Goal: Transaction & Acquisition: Purchase product/service

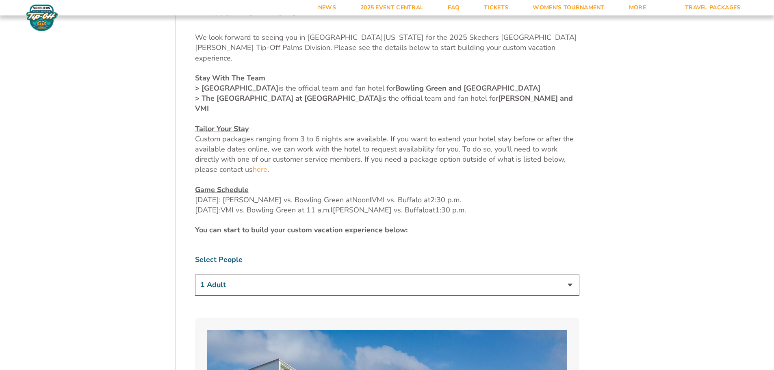
scroll to position [325, 0]
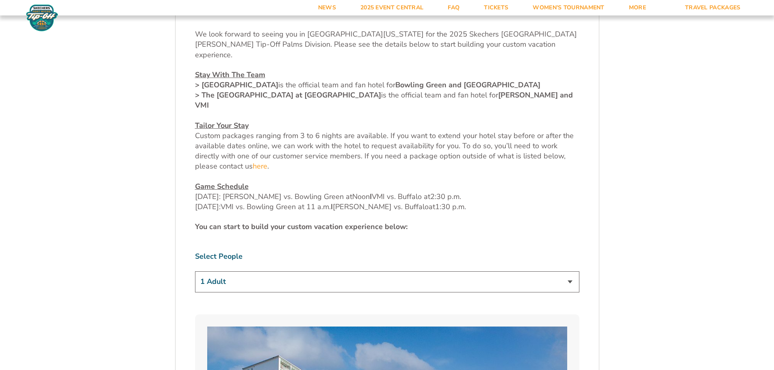
click at [244, 271] on select "1 Adult 2 Adults 3 Adults 4 Adults 2 Adults + 1 Child 2 Adults + 2 Children 2 A…" at bounding box center [387, 281] width 384 height 21
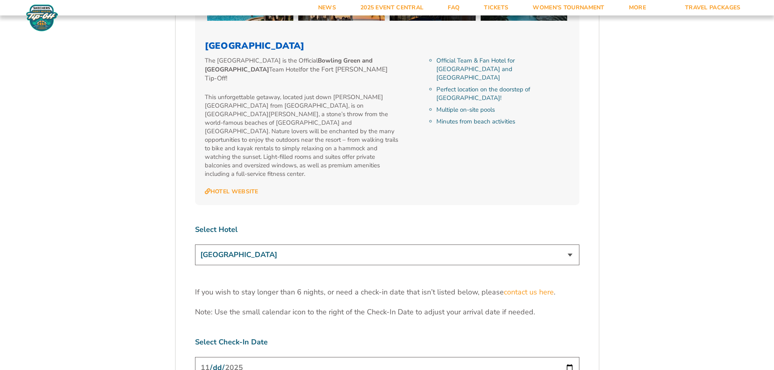
scroll to position [1016, 0]
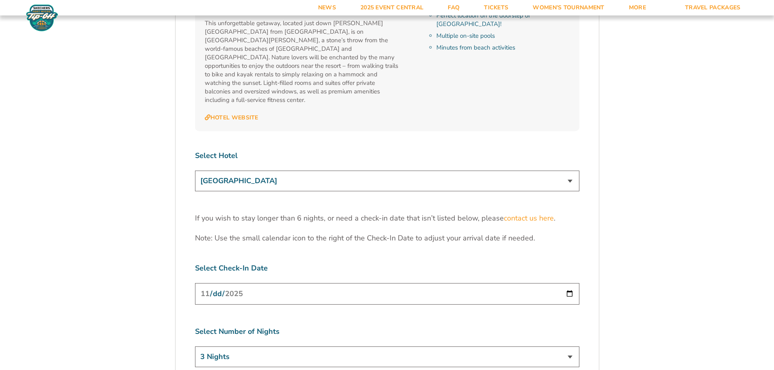
click at [261, 283] on input "[DATE]" at bounding box center [387, 294] width 384 height 22
click at [158, 224] on div "1. Team 2. Accommodations 3. Seats 4. Parking 5. Details 1. Team Select Your Te…" at bounding box center [387, 4] width 463 height 1534
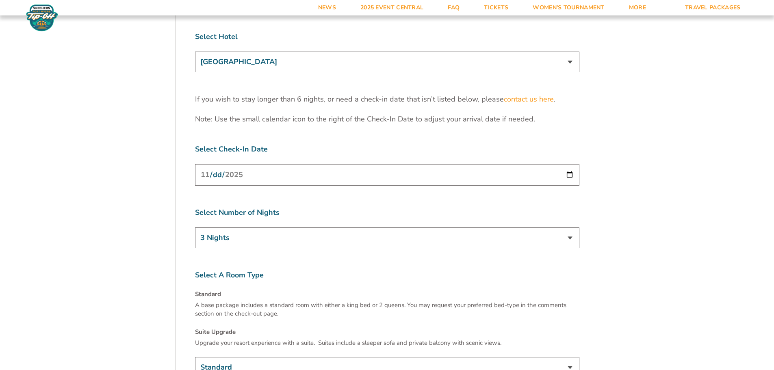
scroll to position [1137, 0]
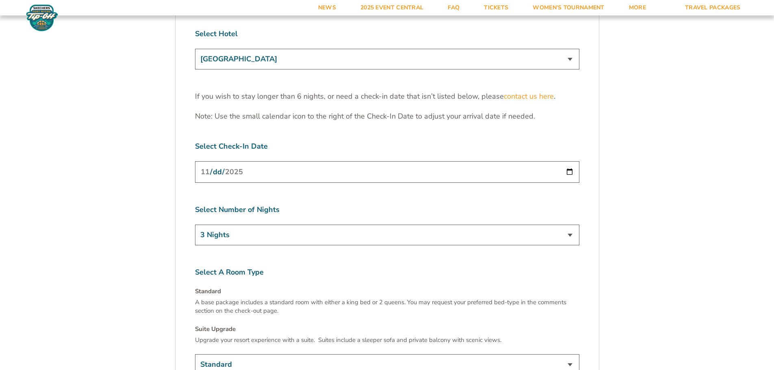
click at [250, 225] on select "3 Nights 4 Nights 5 Nights 6 Nights" at bounding box center [387, 235] width 384 height 21
click at [256, 225] on select "3 Nights 4 Nights 5 Nights 6 Nights" at bounding box center [387, 235] width 384 height 21
select select "5 Nights"
click at [195, 225] on select "3 Nights 4 Nights 5 Nights 6 Nights" at bounding box center [387, 235] width 384 height 21
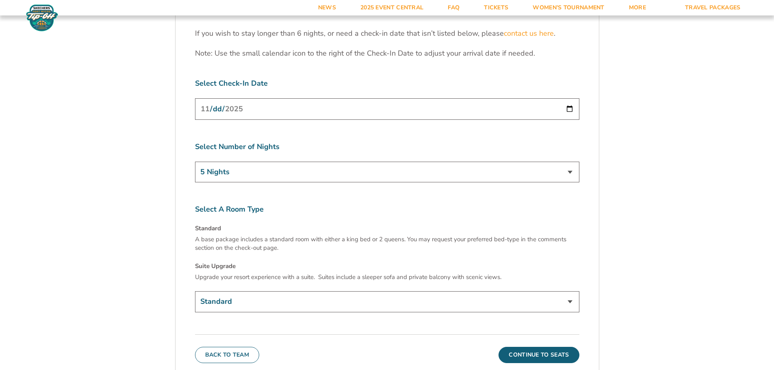
scroll to position [1259, 0]
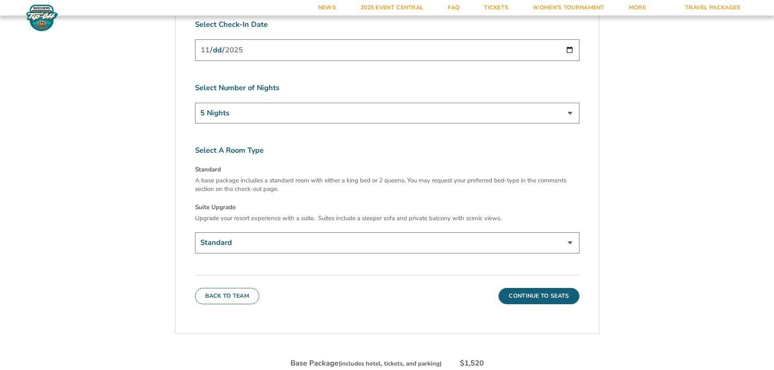
click at [252, 232] on select "Standard Suite Upgrade (+$145 per night)" at bounding box center [387, 242] width 384 height 21
click at [214, 232] on select "Standard Suite Upgrade (+$145 per night)" at bounding box center [387, 242] width 384 height 21
click at [548, 288] on button "Continue To Seats" at bounding box center [538, 296] width 80 height 16
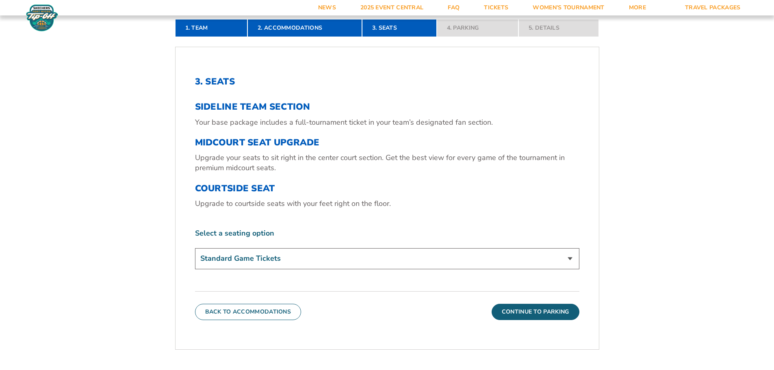
scroll to position [256, 0]
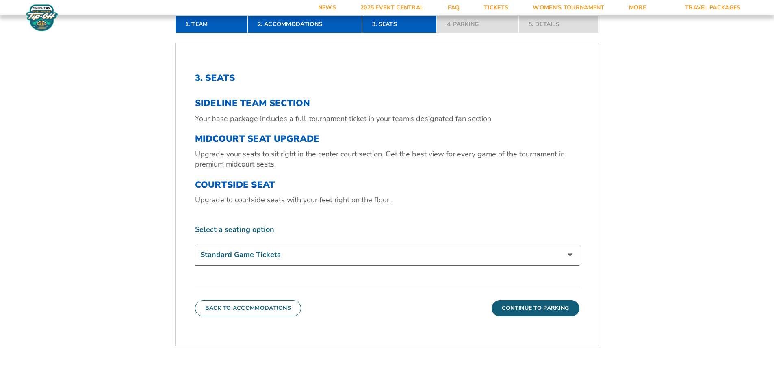
click at [269, 252] on select "Standard Game Tickets Midcourt Seat Upgrade (+$130 per person) Courtside Seat (…" at bounding box center [387, 255] width 384 height 21
click at [195, 245] on select "Standard Game Tickets Midcourt Seat Upgrade (+$130 per person) Courtside Seat (…" at bounding box center [387, 255] width 384 height 21
click at [532, 309] on button "Continue To Parking" at bounding box center [536, 308] width 88 height 16
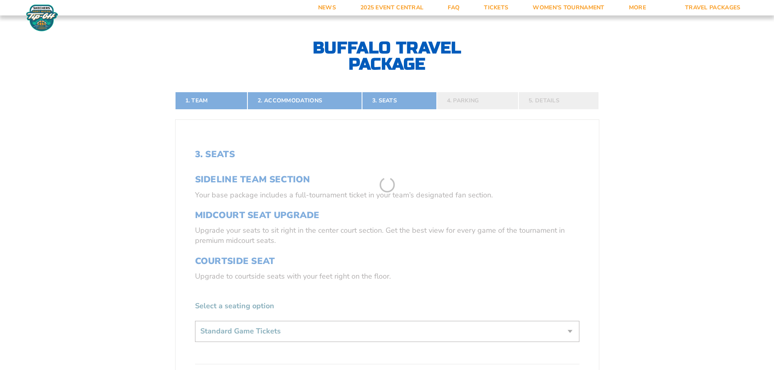
scroll to position [175, 0]
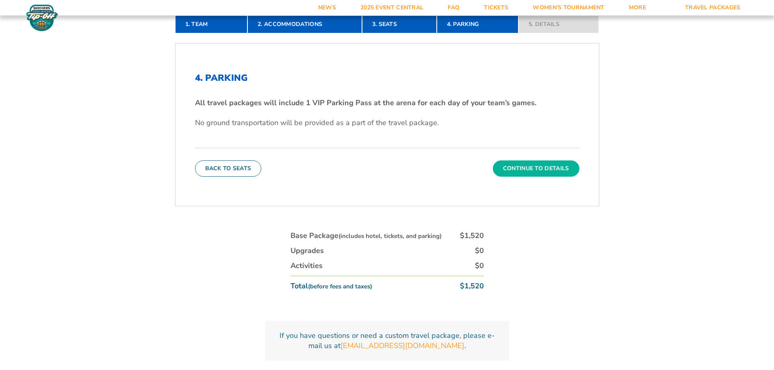
click at [535, 165] on button "Continue To Details" at bounding box center [536, 168] width 87 height 16
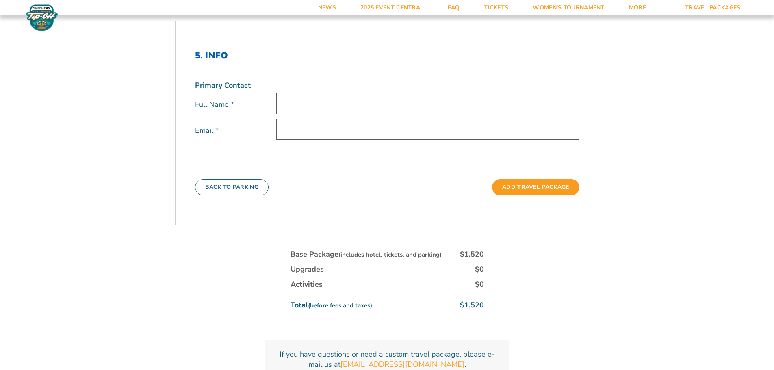
scroll to position [216, 0]
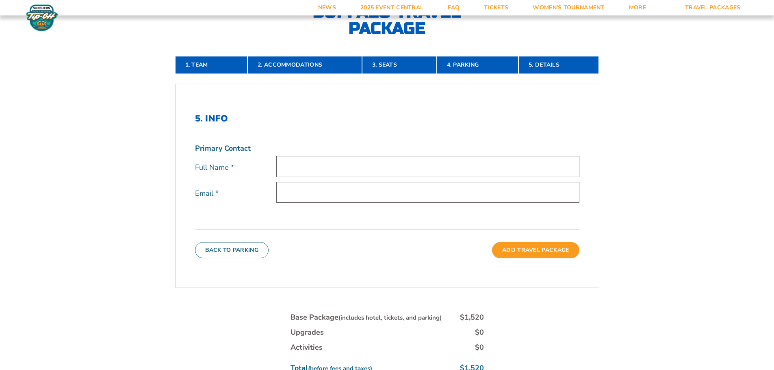
click at [371, 165] on input "text" at bounding box center [427, 166] width 303 height 21
type input "James R Welch"
drag, startPoint x: 412, startPoint y: 193, endPoint x: 193, endPoint y: 193, distance: 219.4
click at [193, 193] on div "5. Info Primary Contact Full Name * James R Welch Email * welchappraisals@gmail…" at bounding box center [386, 186] width 423 height 184
type input "1jameswelch@gmail.com"
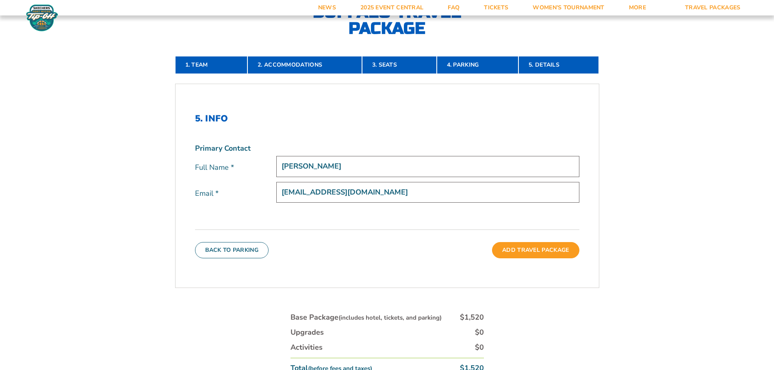
click at [308, 168] on input "James R Welch" at bounding box center [427, 166] width 303 height 21
type input "James Welch"
click at [563, 249] on button "Add Travel Package" at bounding box center [535, 250] width 87 height 16
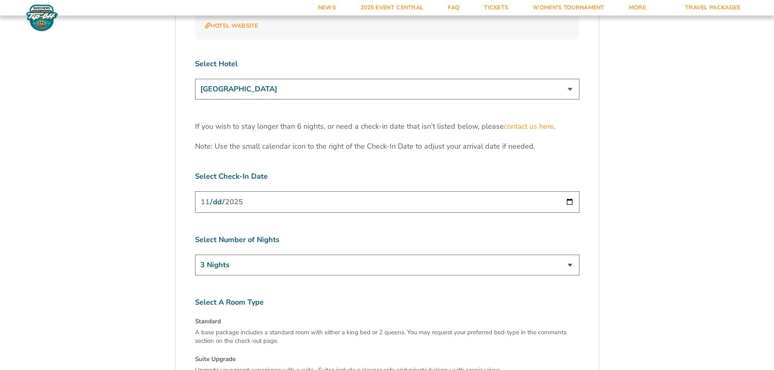
scroll to position [1178, 0]
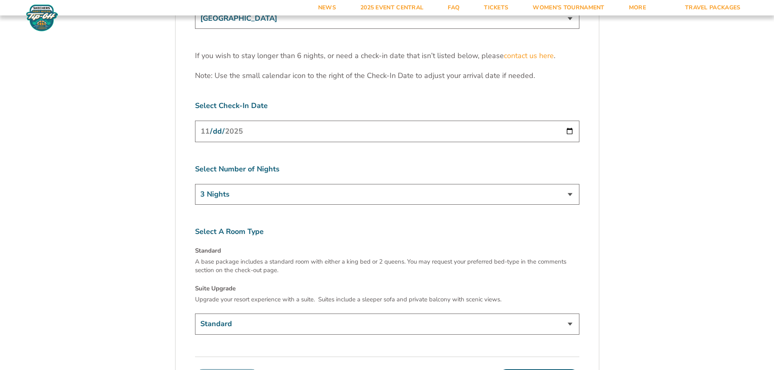
click at [248, 121] on input "[DATE]" at bounding box center [387, 132] width 384 height 22
click at [578, 121] on input "[DATE]" at bounding box center [387, 132] width 384 height 22
click at [572, 121] on input "[DATE]" at bounding box center [387, 132] width 384 height 22
type input "[DATE]"
click at [268, 184] on select "3 Nights 4 Nights 5 Nights 6 Nights" at bounding box center [387, 194] width 384 height 21
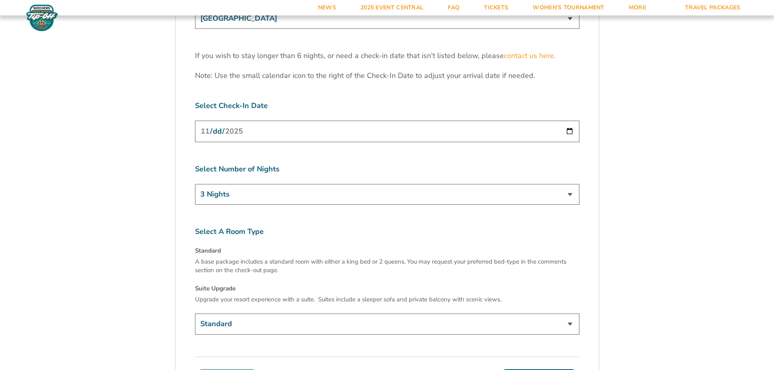
click at [264, 184] on select "3 Nights 4 Nights 5 Nights 6 Nights" at bounding box center [387, 194] width 384 height 21
click at [543, 369] on button "Continue To Seats" at bounding box center [538, 377] width 80 height 16
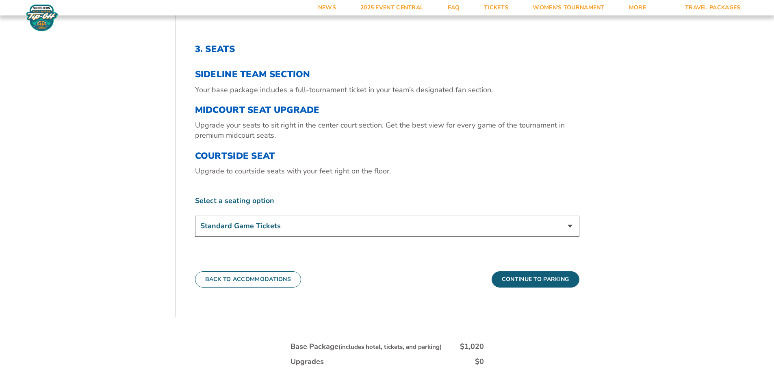
scroll to position [279, 0]
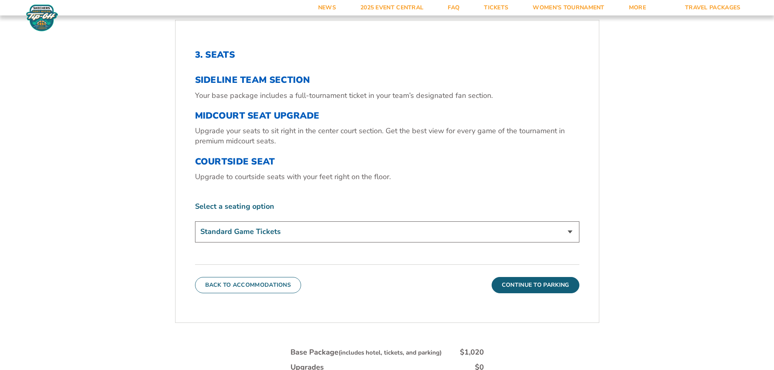
click at [355, 239] on select "Standard Game Tickets Midcourt Seat Upgrade (+$130 per person) Courtside Seat (…" at bounding box center [387, 231] width 384 height 21
select select "Midcourt Seat Upgrade"
click at [195, 221] on select "Standard Game Tickets Midcourt Seat Upgrade (+$130 per person) Courtside Seat (…" at bounding box center [387, 231] width 384 height 21
click at [526, 285] on button "Continue To Parking" at bounding box center [536, 285] width 88 height 16
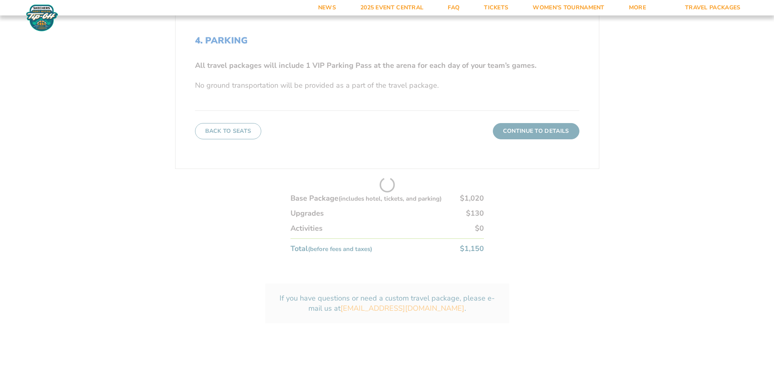
scroll to position [297, 0]
